Goal: Task Accomplishment & Management: Manage account settings

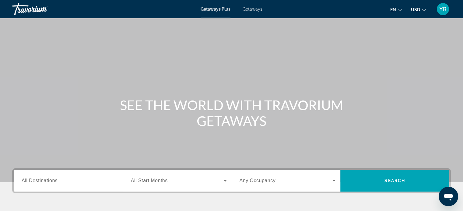
click at [439, 10] on span "YR" at bounding box center [442, 9] width 7 height 6
click at [442, 8] on span "YR" at bounding box center [442, 9] width 7 height 6
